Goal: Communication & Community: Answer question/provide support

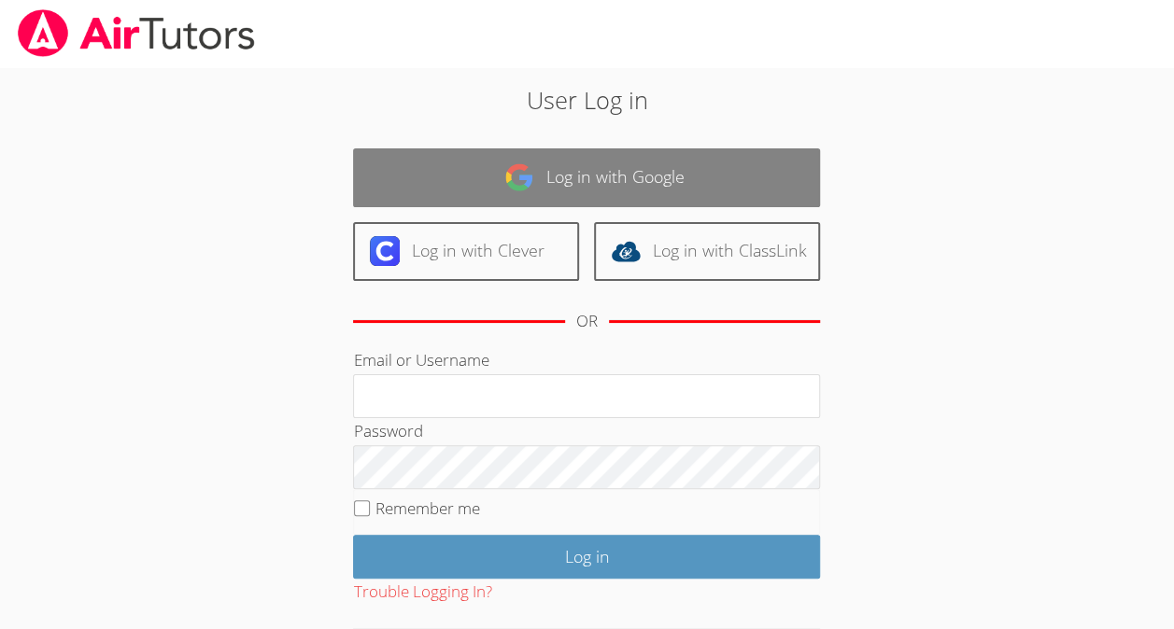
click at [729, 206] on link "Log in with Google" at bounding box center [586, 177] width 467 height 59
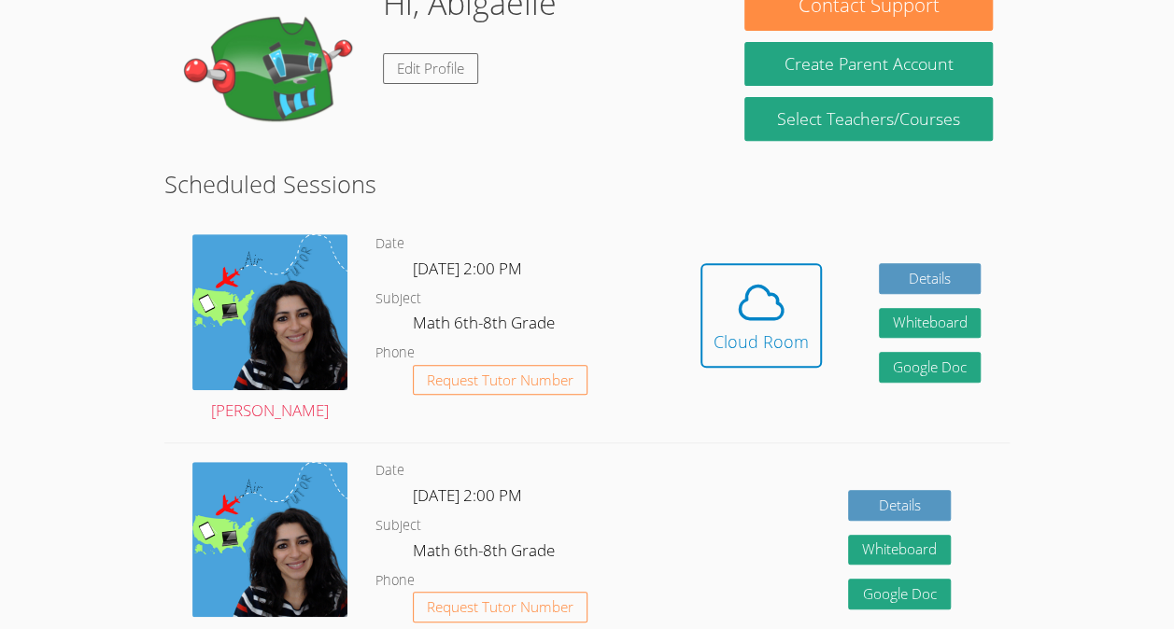
scroll to position [370, 0]
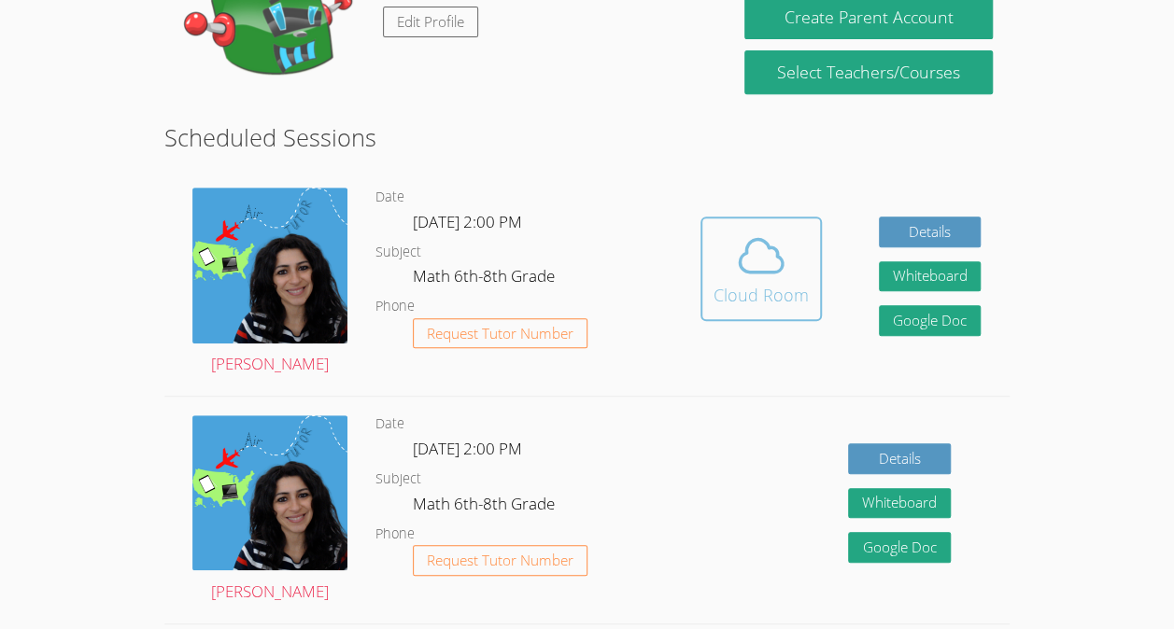
click at [777, 282] on icon at bounding box center [761, 256] width 52 height 52
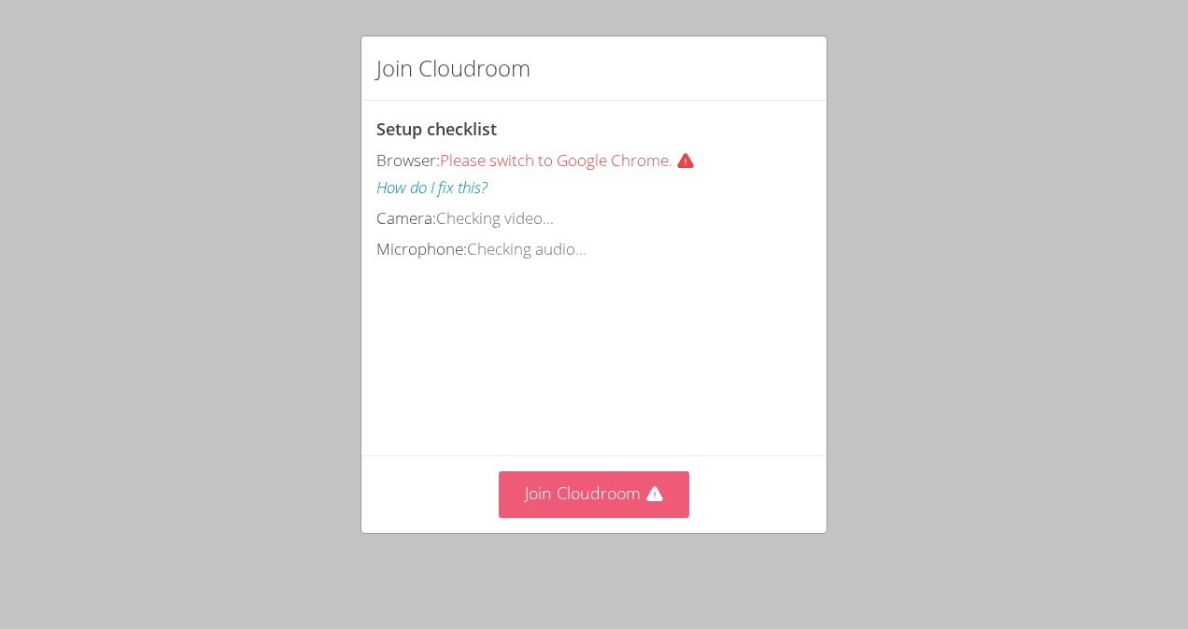
click at [609, 492] on button "Join Cloudroom" at bounding box center [594, 494] width 191 height 46
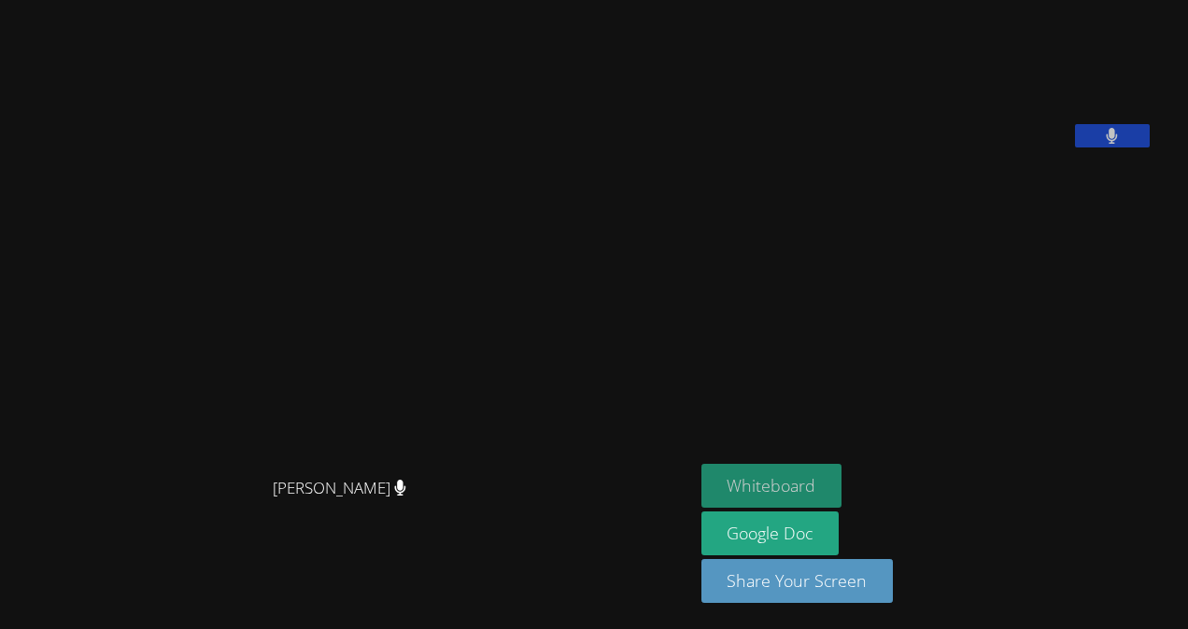
click at [823, 485] on button "Whiteboard" at bounding box center [771, 486] width 141 height 44
click at [934, 123] on video at bounding box center [841, 77] width 280 height 140
click at [961, 54] on video at bounding box center [841, 77] width 280 height 140
click at [930, 133] on video at bounding box center [841, 77] width 280 height 140
click at [981, 148] on video at bounding box center [841, 77] width 280 height 140
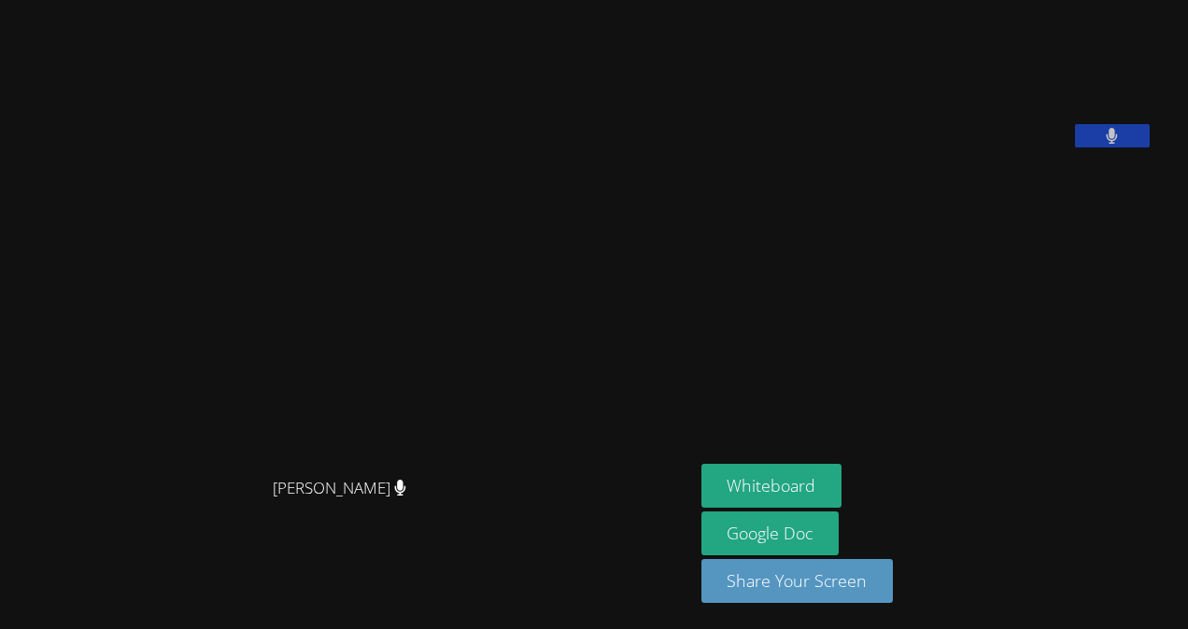
click at [928, 119] on video at bounding box center [841, 77] width 280 height 140
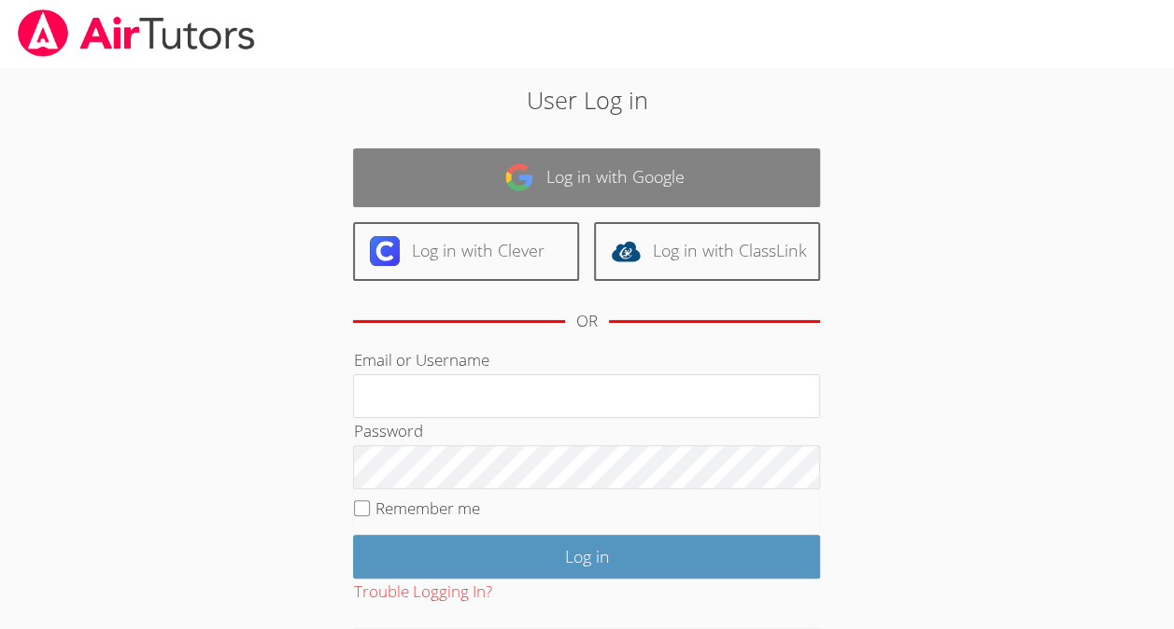
click at [656, 173] on link "Log in with Google" at bounding box center [586, 177] width 467 height 59
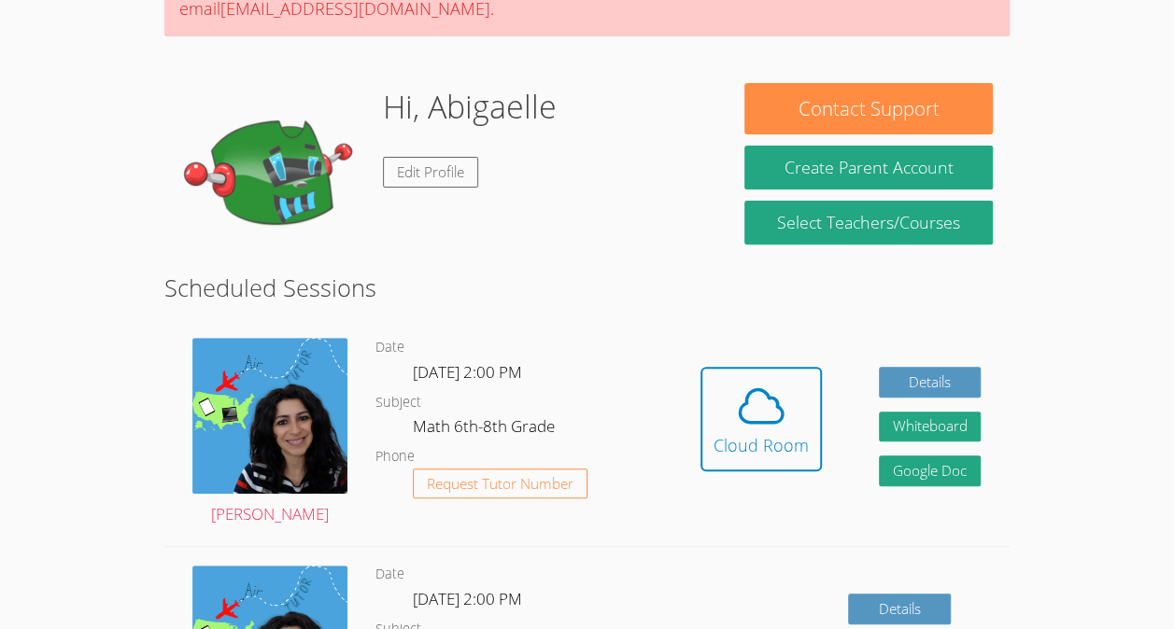
scroll to position [228, 0]
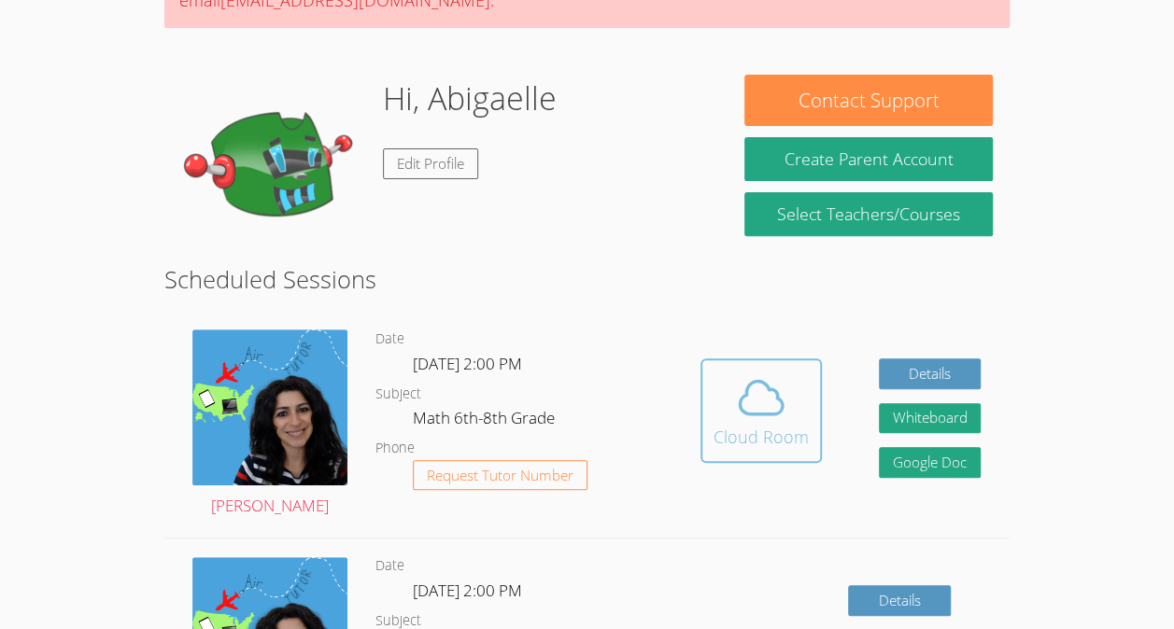
click at [777, 424] on icon at bounding box center [761, 398] width 52 height 52
click at [784, 405] on icon at bounding box center [761, 398] width 52 height 52
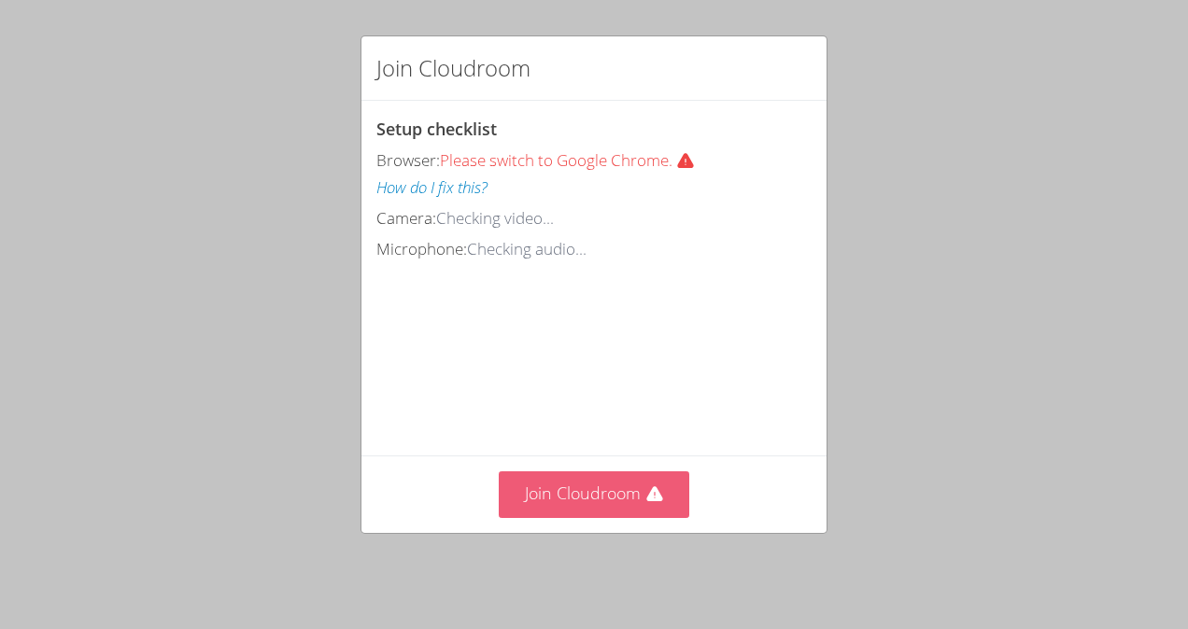
click at [599, 503] on button "Join Cloudroom" at bounding box center [594, 494] width 191 height 46
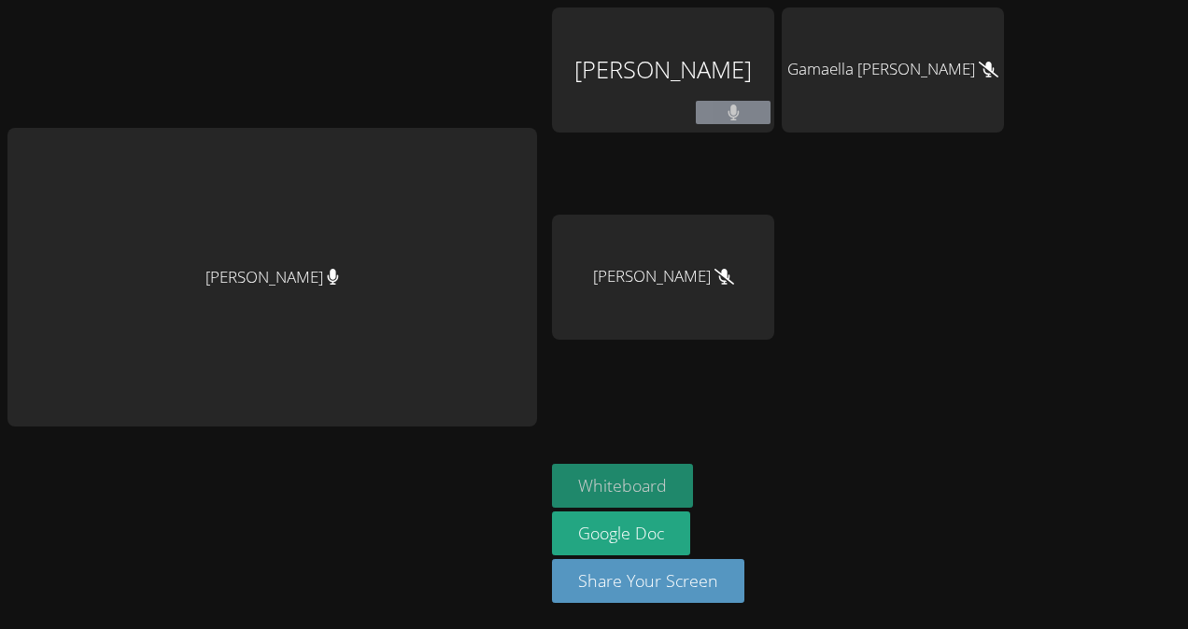
click at [684, 497] on button "Whiteboard" at bounding box center [622, 486] width 141 height 44
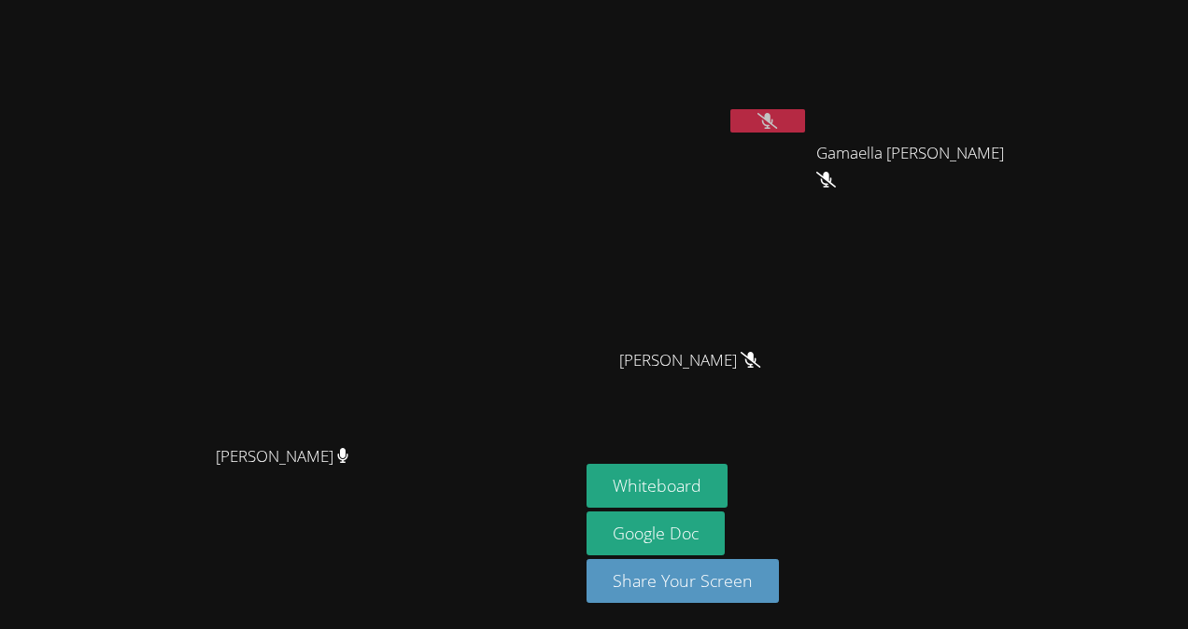
click at [809, 59] on video at bounding box center [697, 69] width 222 height 125
click at [809, 43] on video at bounding box center [697, 69] width 222 height 125
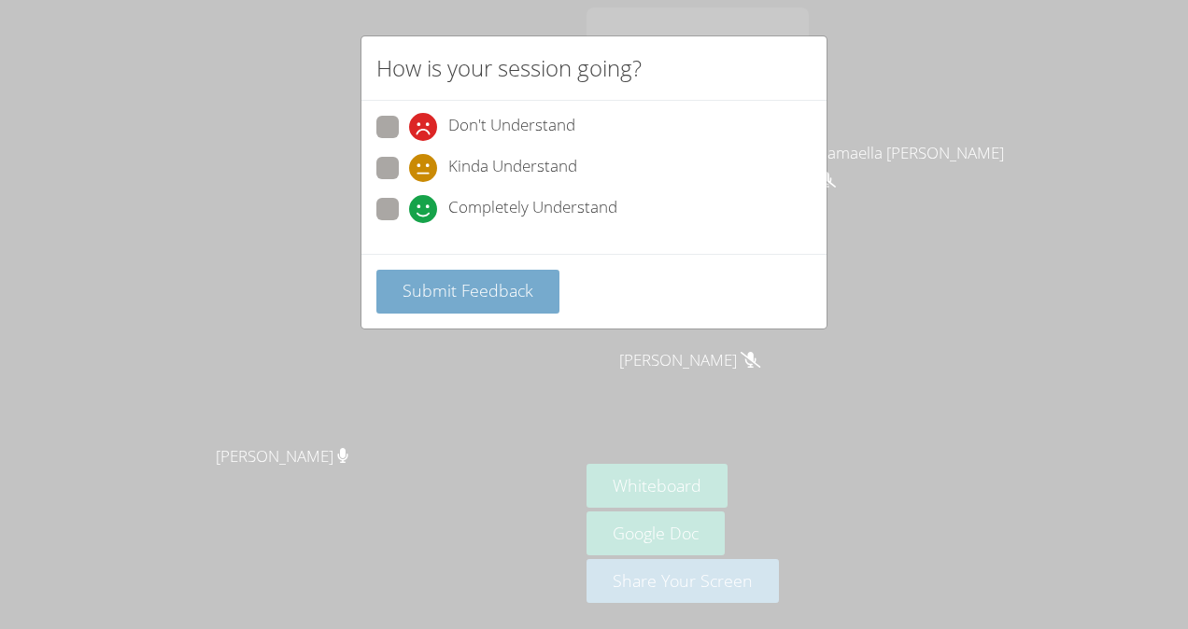
click at [505, 304] on button "Submit Feedback" at bounding box center [467, 292] width 183 height 44
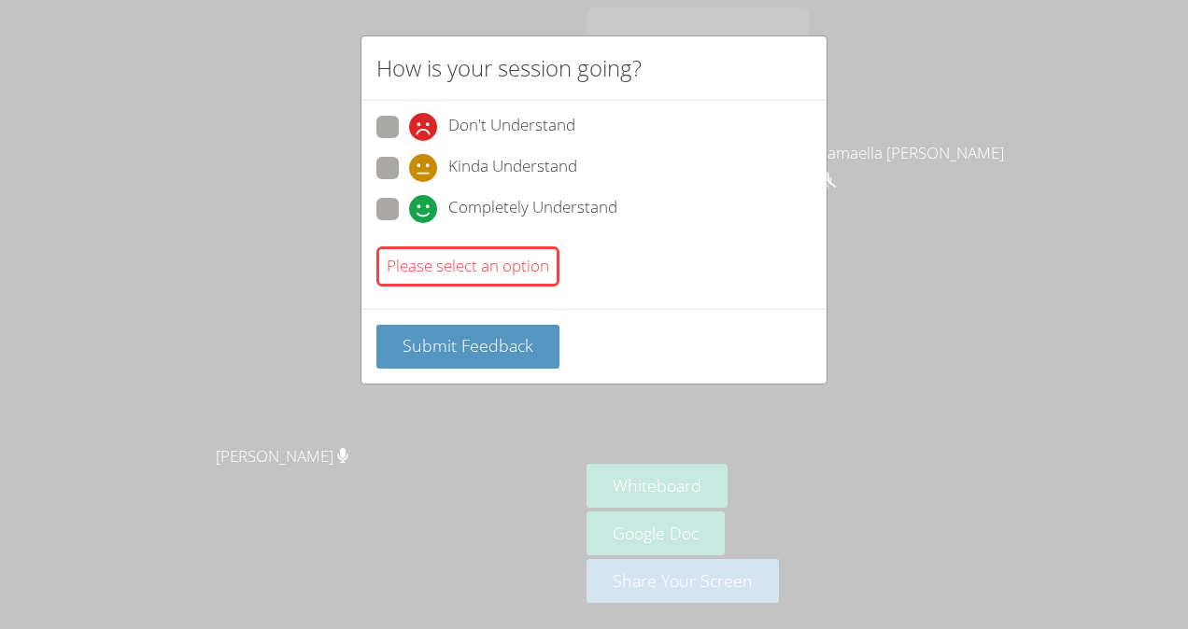
click at [409, 214] on icon at bounding box center [423, 209] width 28 height 28
click at [409, 214] on input "Completely Understand" at bounding box center [417, 206] width 16 height 16
radio input "true"
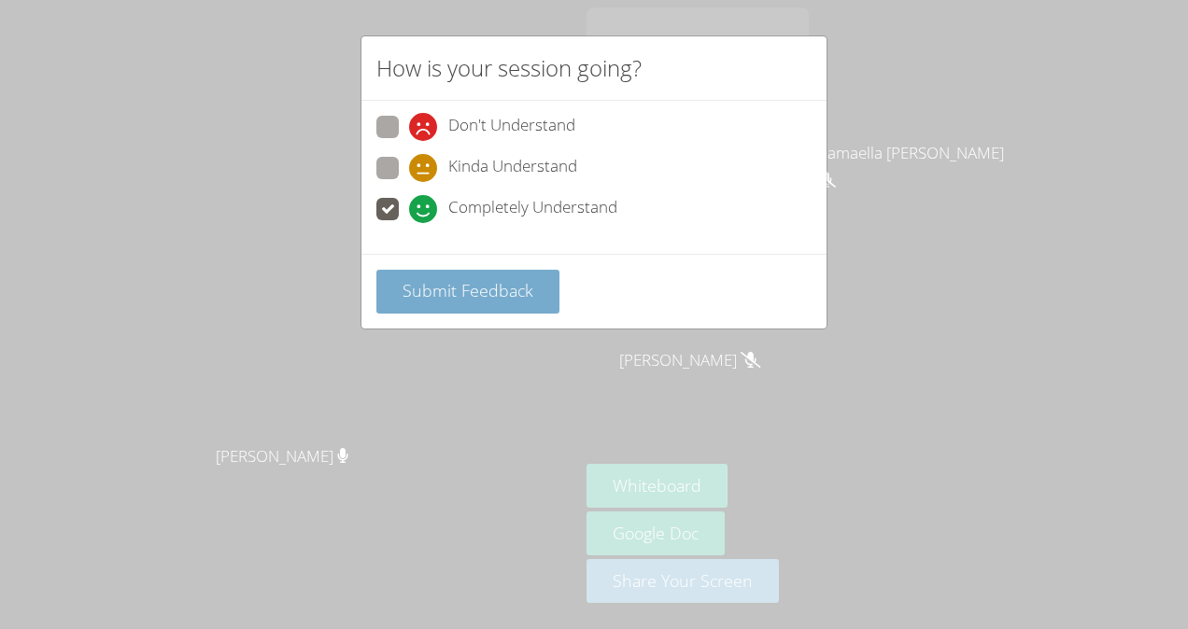
click at [442, 284] on span "Submit Feedback" at bounding box center [467, 290] width 131 height 22
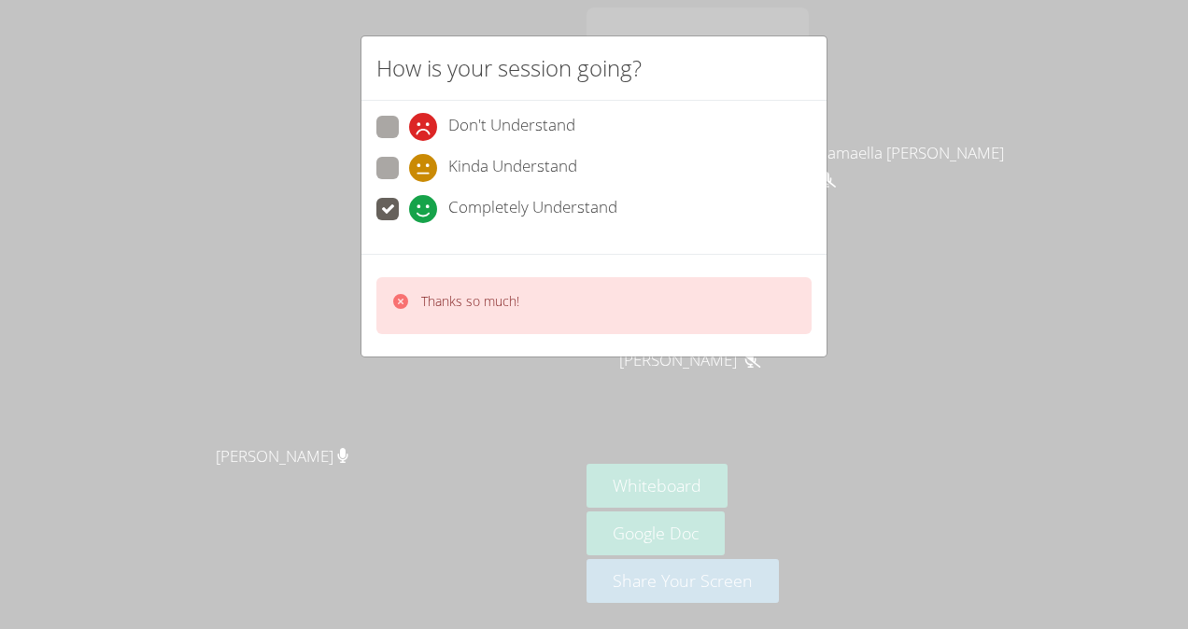
click at [515, 304] on p "Thanks so much!" at bounding box center [470, 301] width 98 height 19
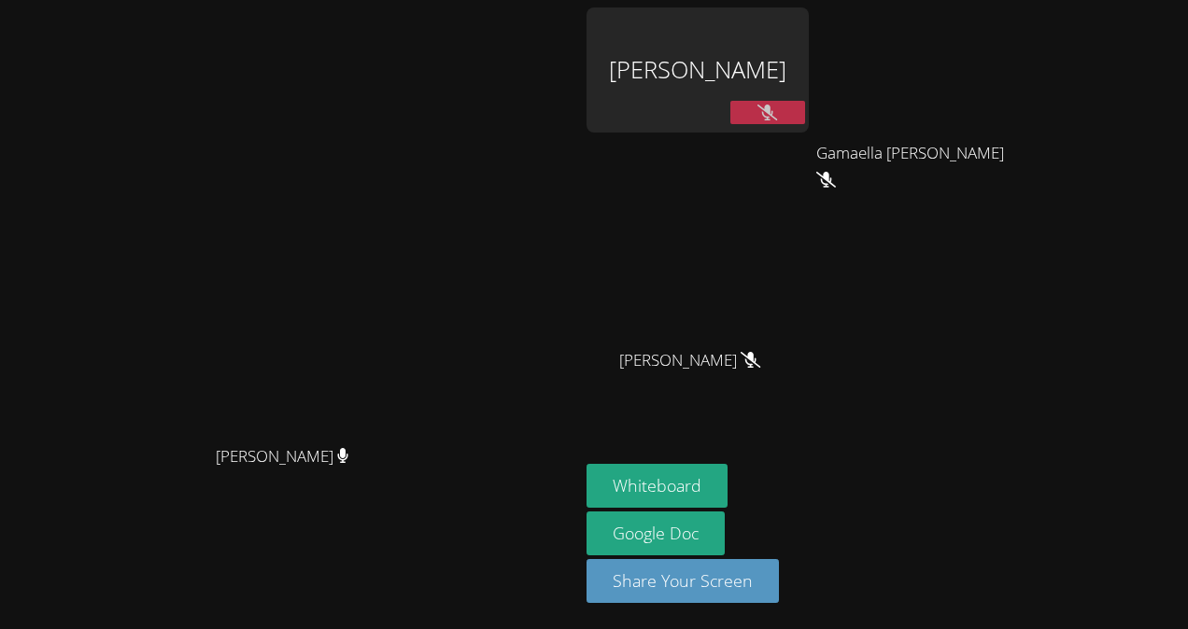
click at [809, 58] on div "[PERSON_NAME]" at bounding box center [697, 69] width 222 height 125
click at [809, 43] on div "[PERSON_NAME]" at bounding box center [697, 69] width 222 height 125
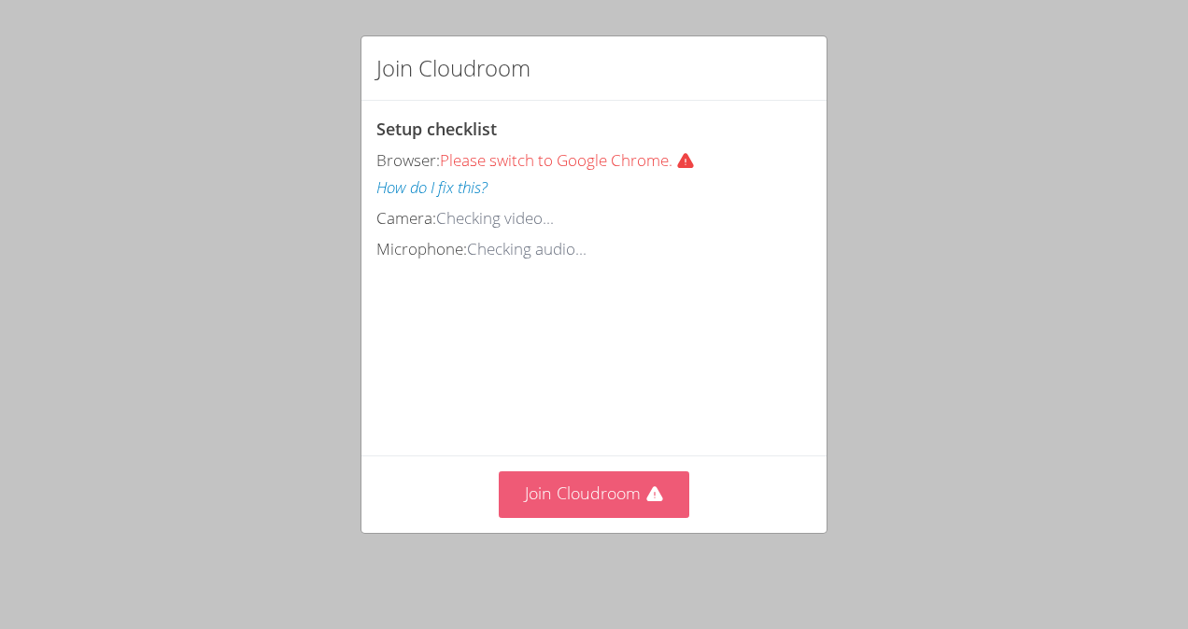
click at [634, 493] on button "Join Cloudroom" at bounding box center [594, 494] width 191 height 46
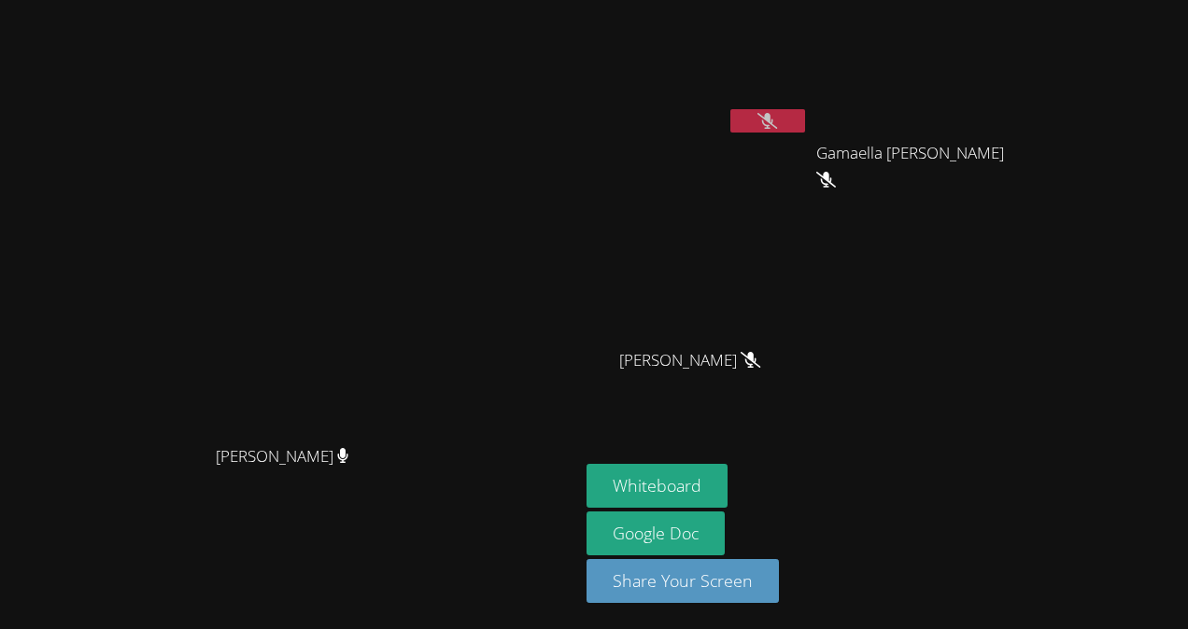
click at [809, 43] on video at bounding box center [697, 69] width 222 height 125
click at [809, 22] on video at bounding box center [697, 69] width 222 height 125
click at [801, 60] on video at bounding box center [697, 69] width 222 height 125
